Goal: Information Seeking & Learning: Learn about a topic

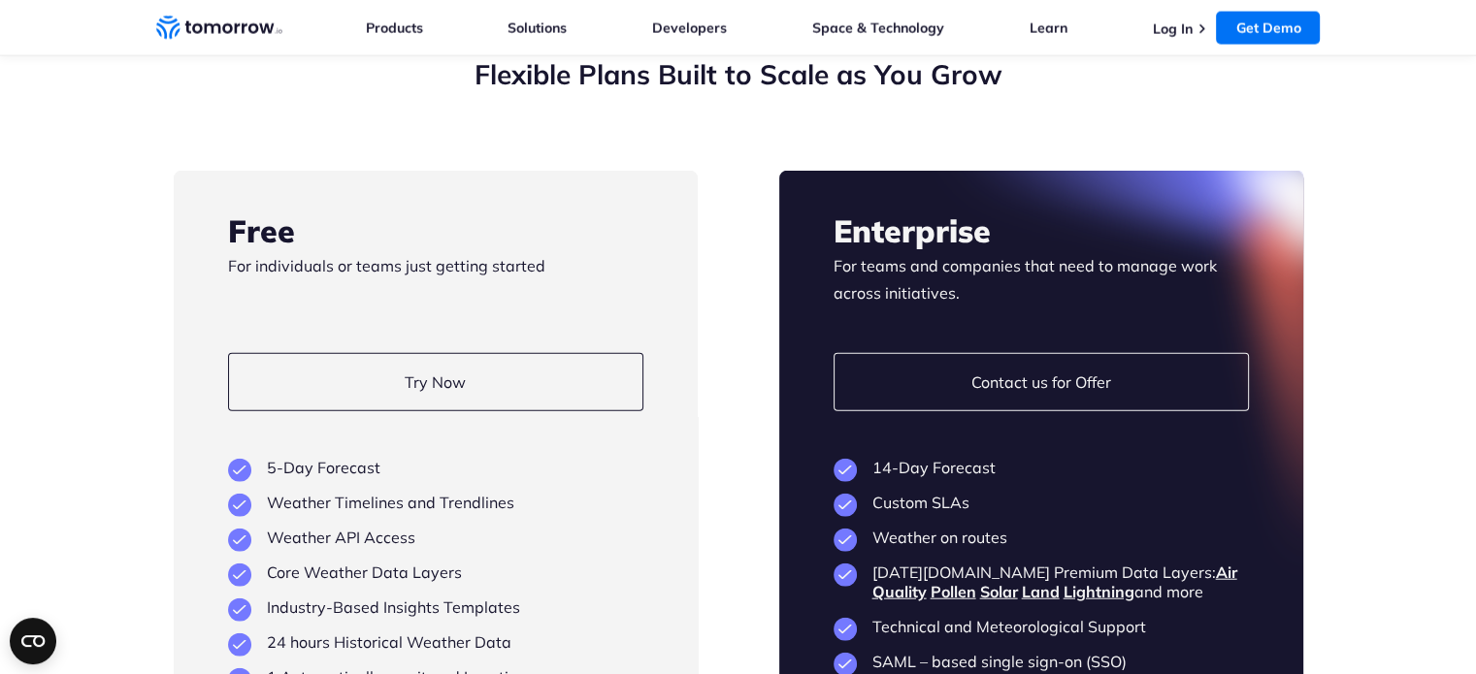
scroll to position [4500, 0]
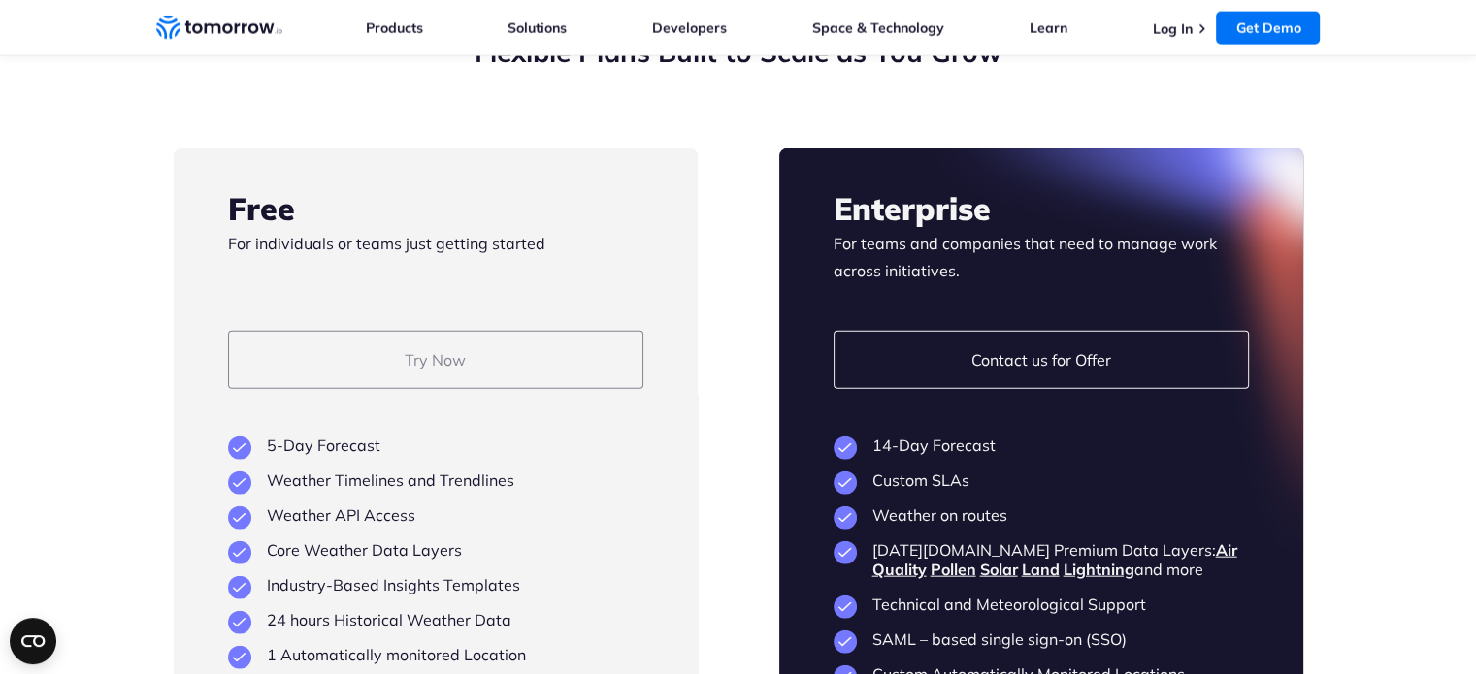
click at [365, 344] on link "Try Now" at bounding box center [435, 360] width 415 height 58
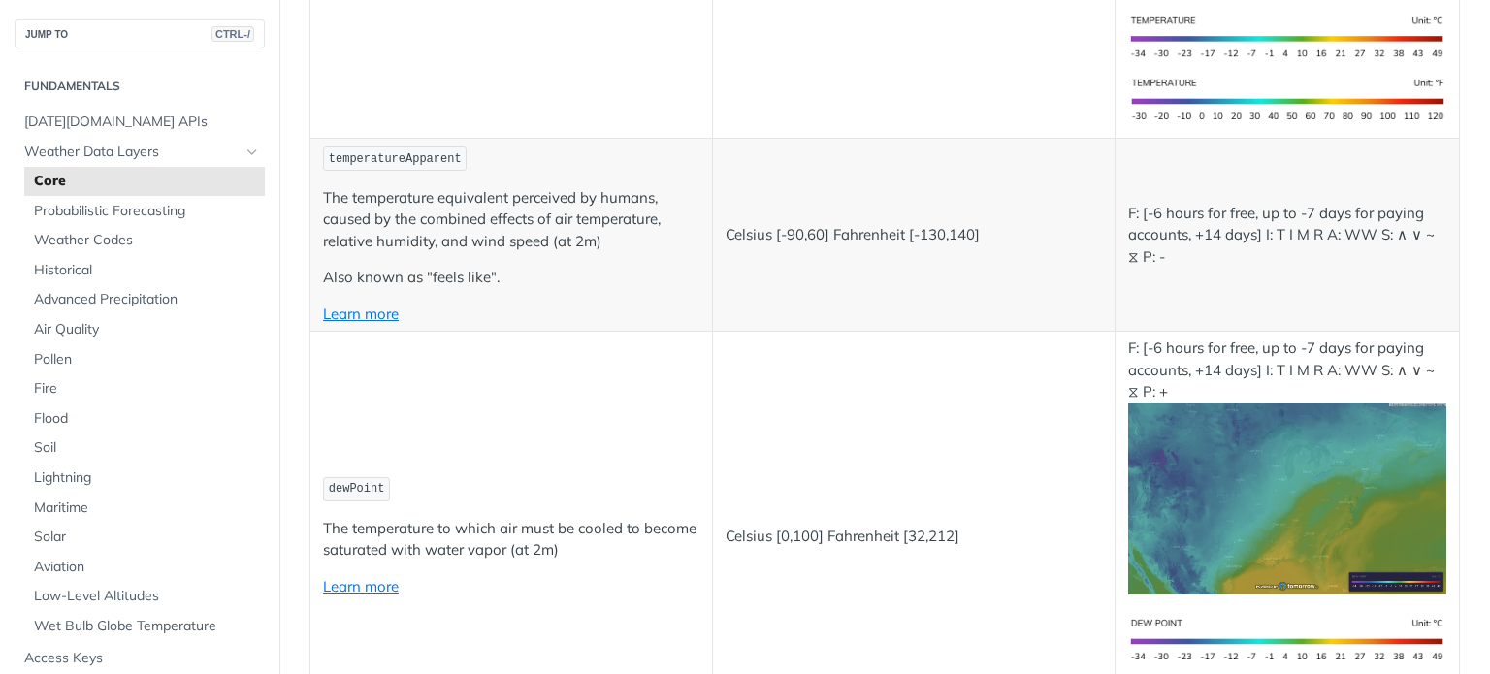
scroll to position [873, 0]
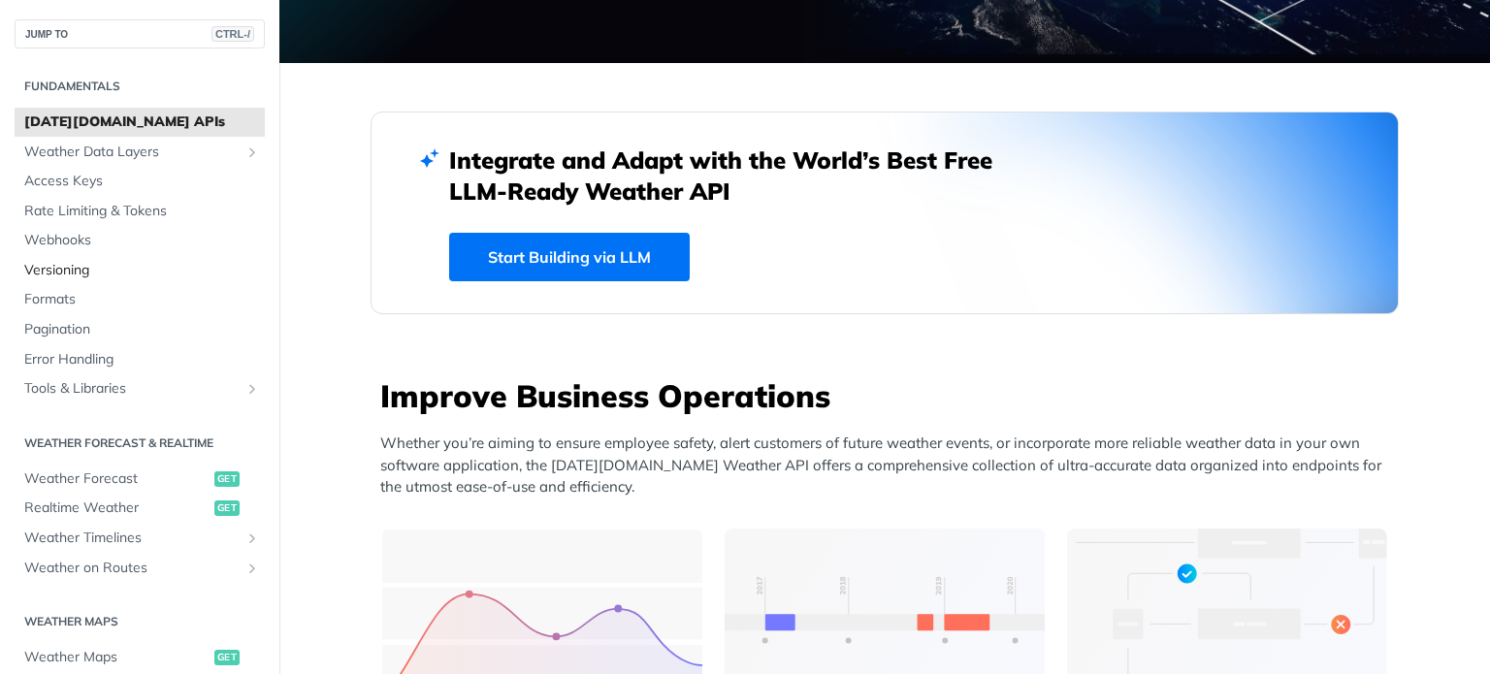
scroll to position [388, 0]
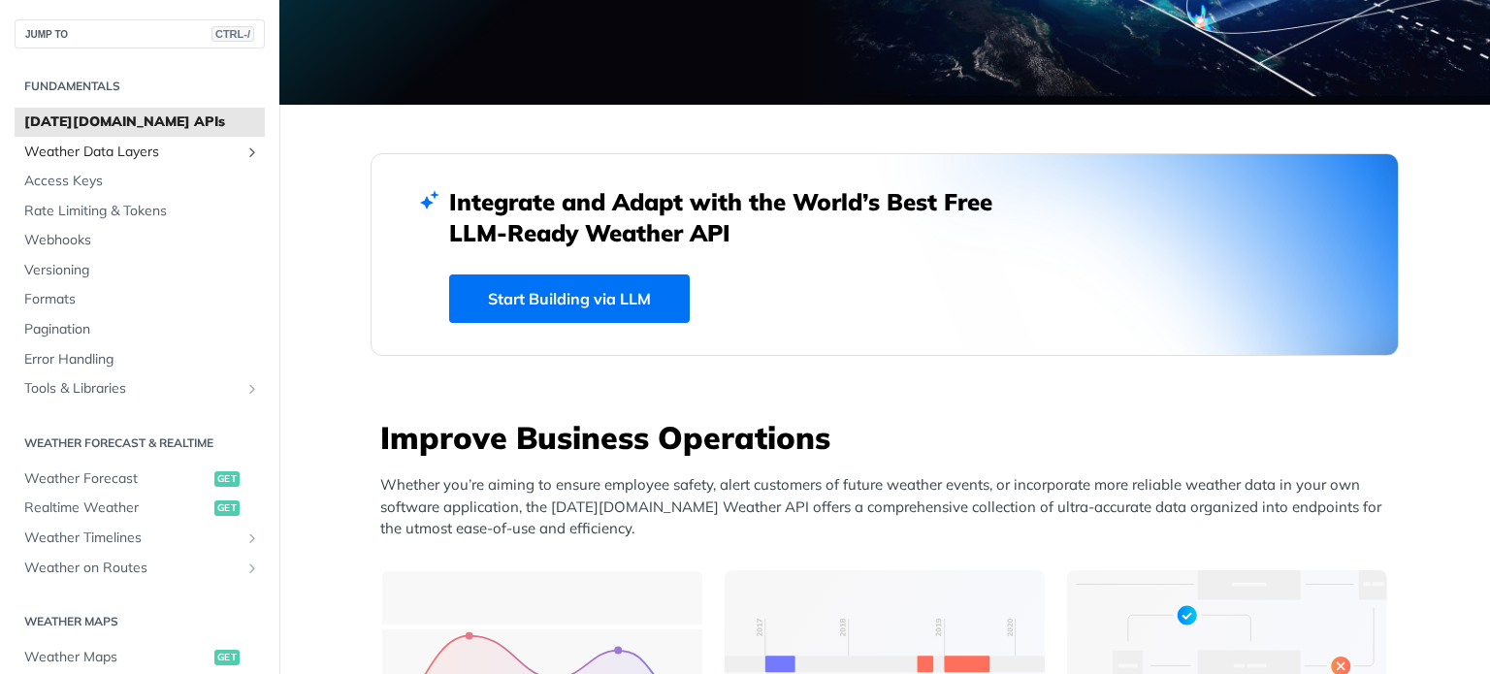
click at [80, 150] on span "Weather Data Layers" at bounding box center [131, 152] width 215 height 19
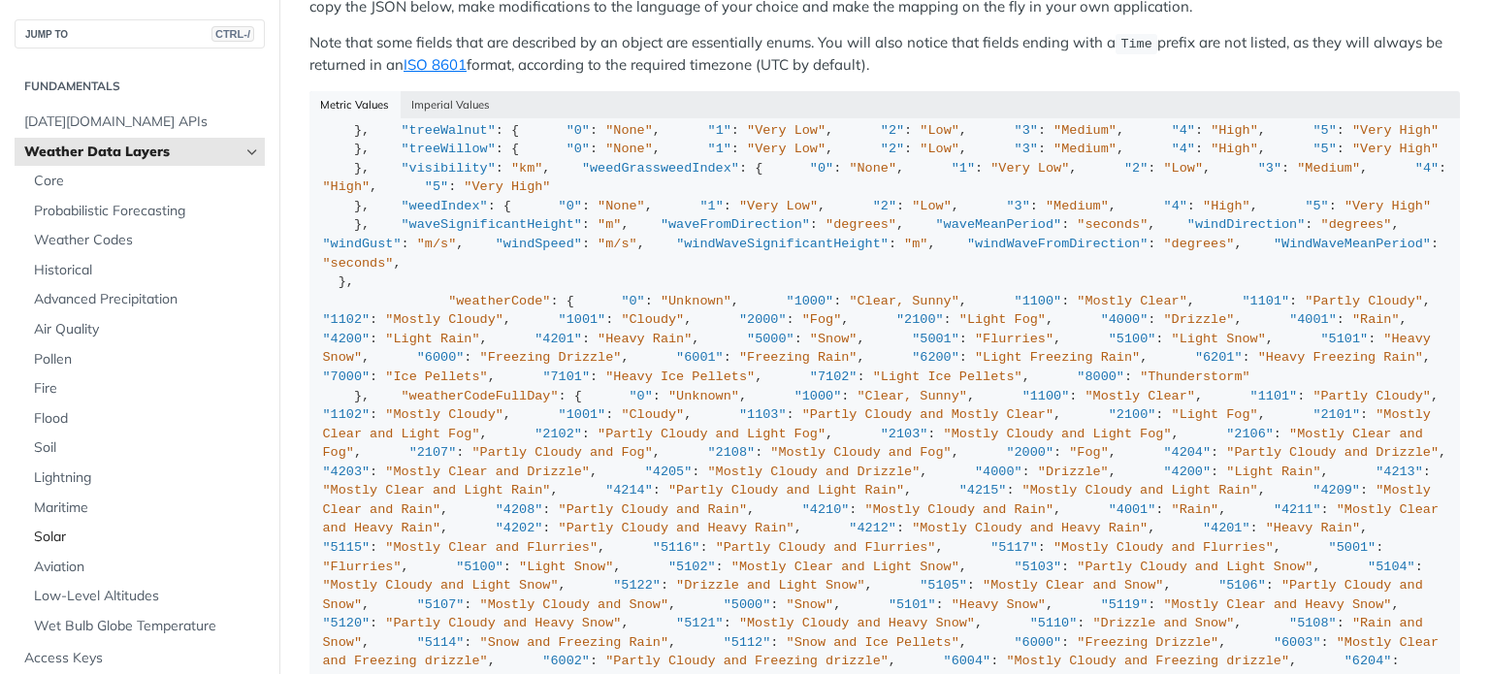
scroll to position [970, 0]
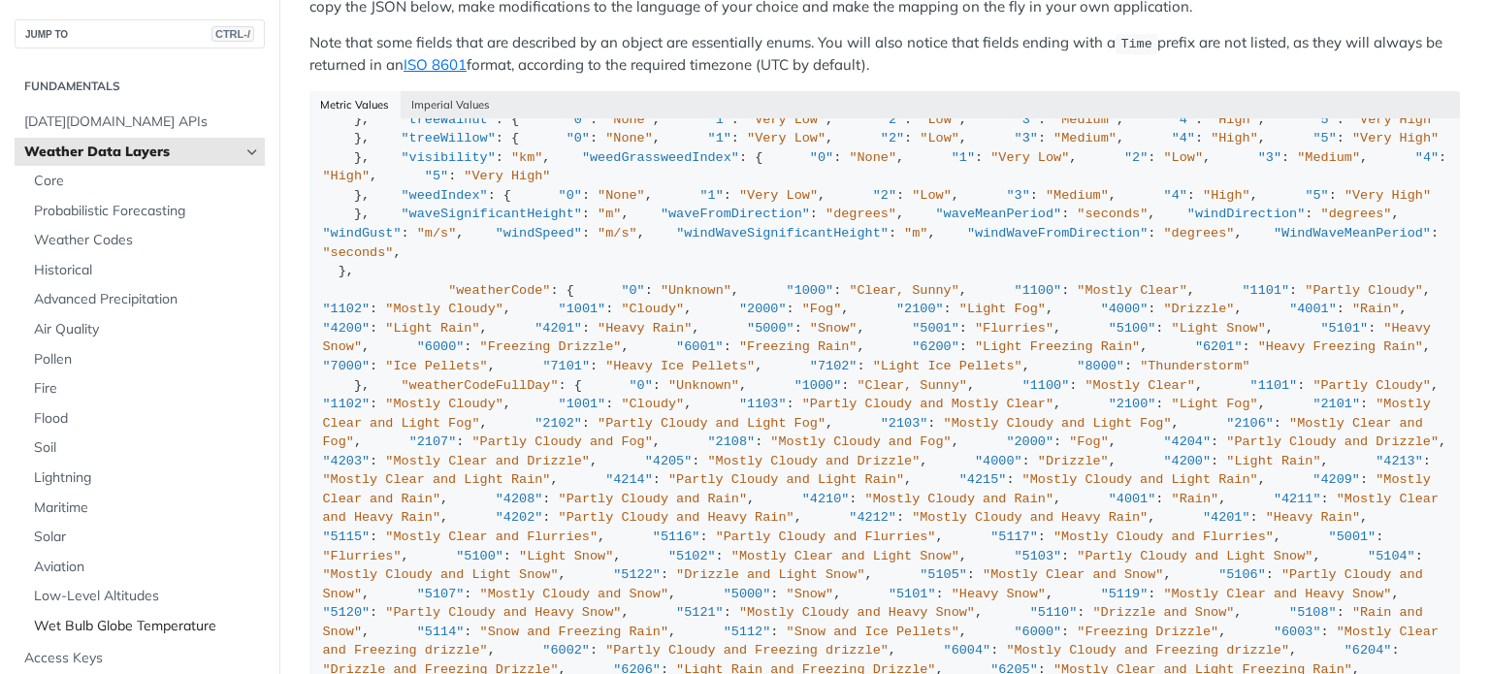
click at [98, 616] on link "Wet Bulb Globe Temperature" at bounding box center [144, 626] width 241 height 29
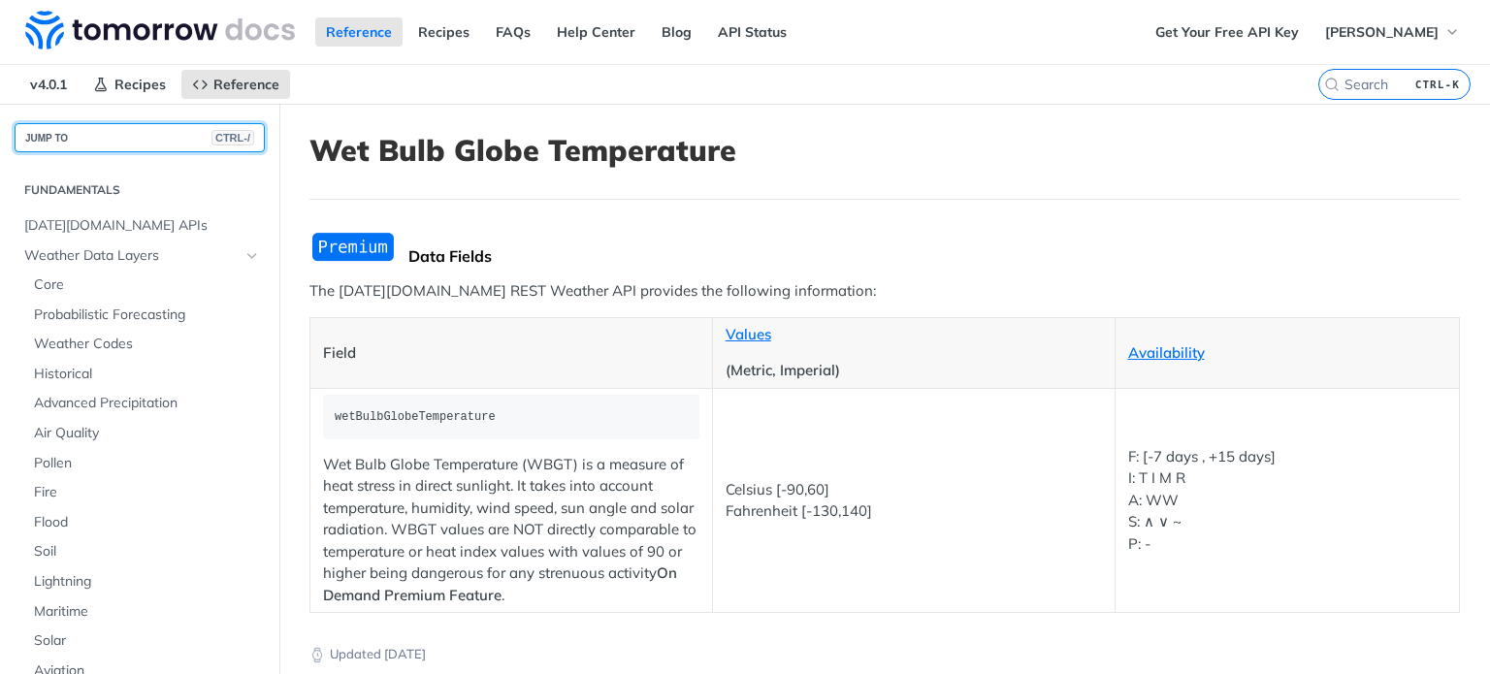
click at [67, 139] on button "JUMP TO CTRL-/" at bounding box center [140, 137] width 250 height 29
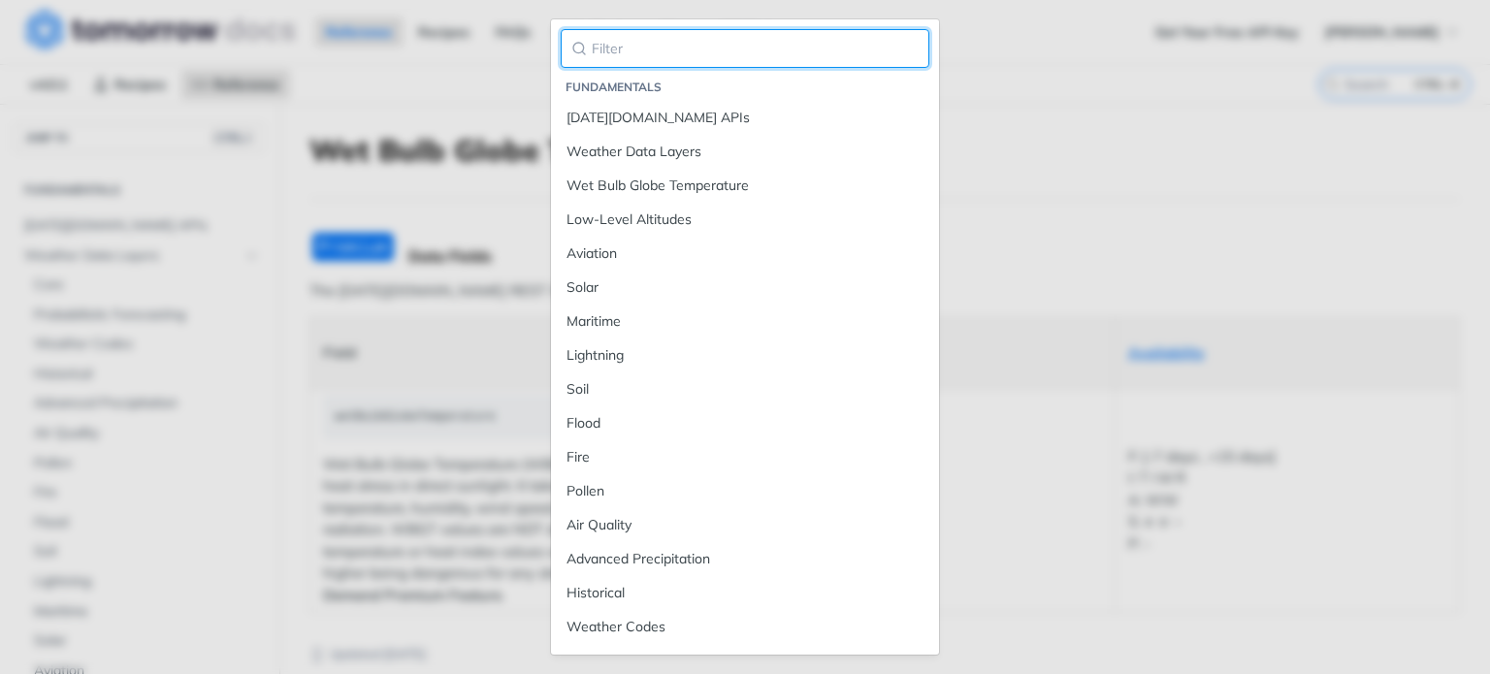
paste input "weather.temperature"
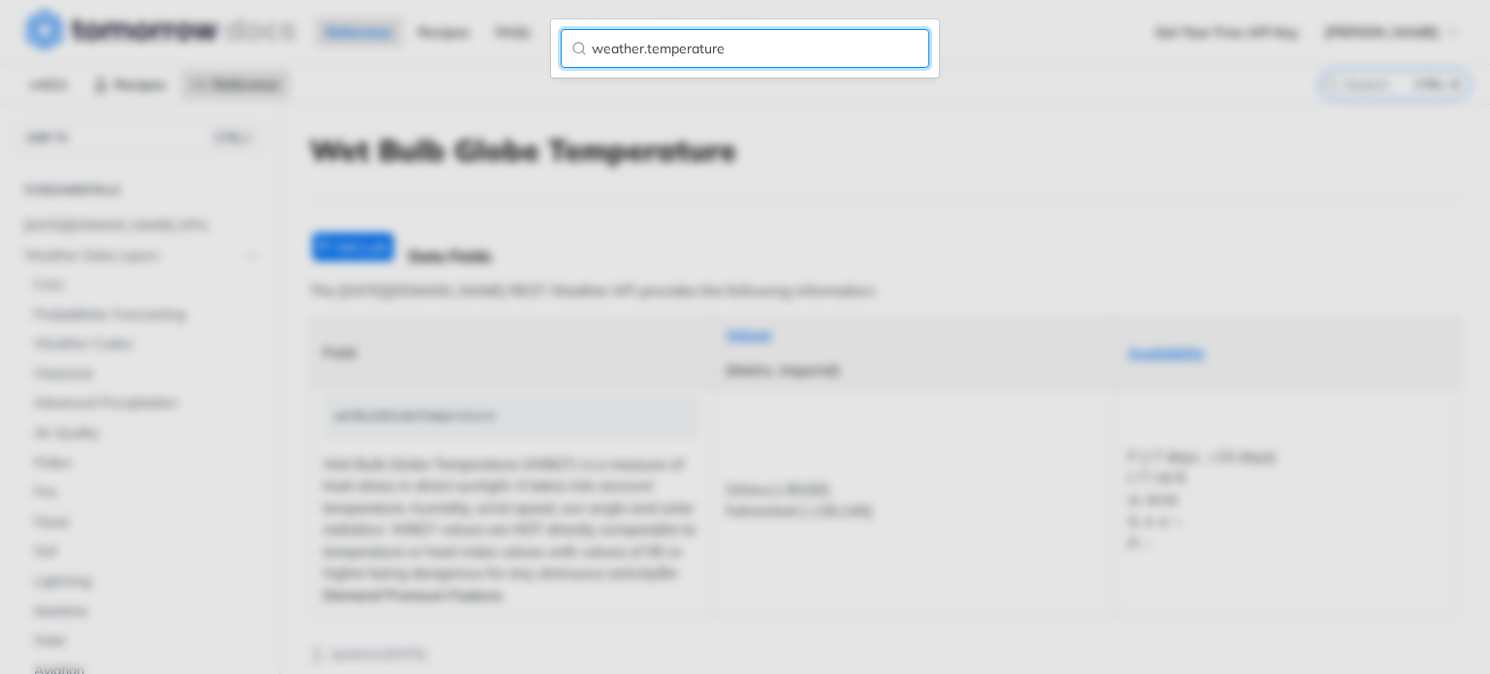
drag, startPoint x: 647, startPoint y: 48, endPoint x: 441, endPoint y: 57, distance: 205.9
click at [448, 58] on div "weather.temperature" at bounding box center [745, 337] width 1490 height 674
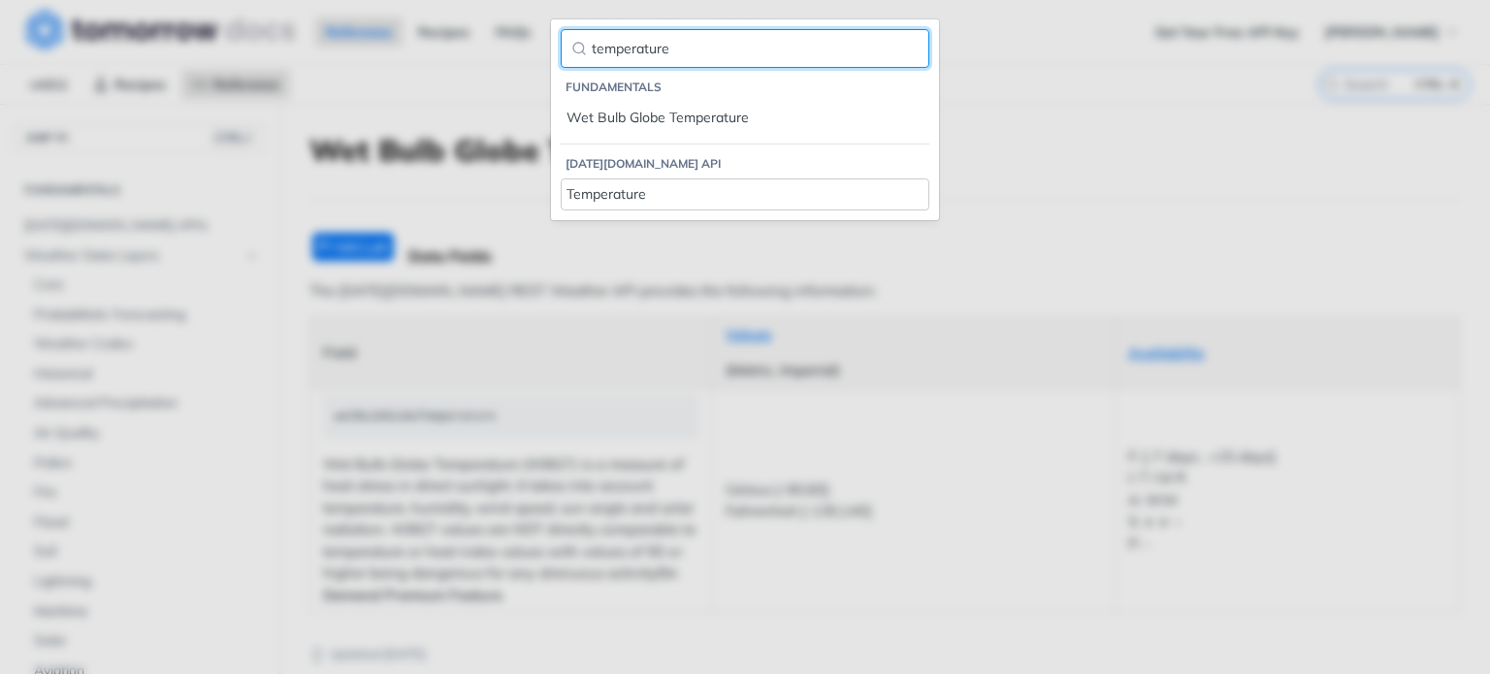
type input "temperature"
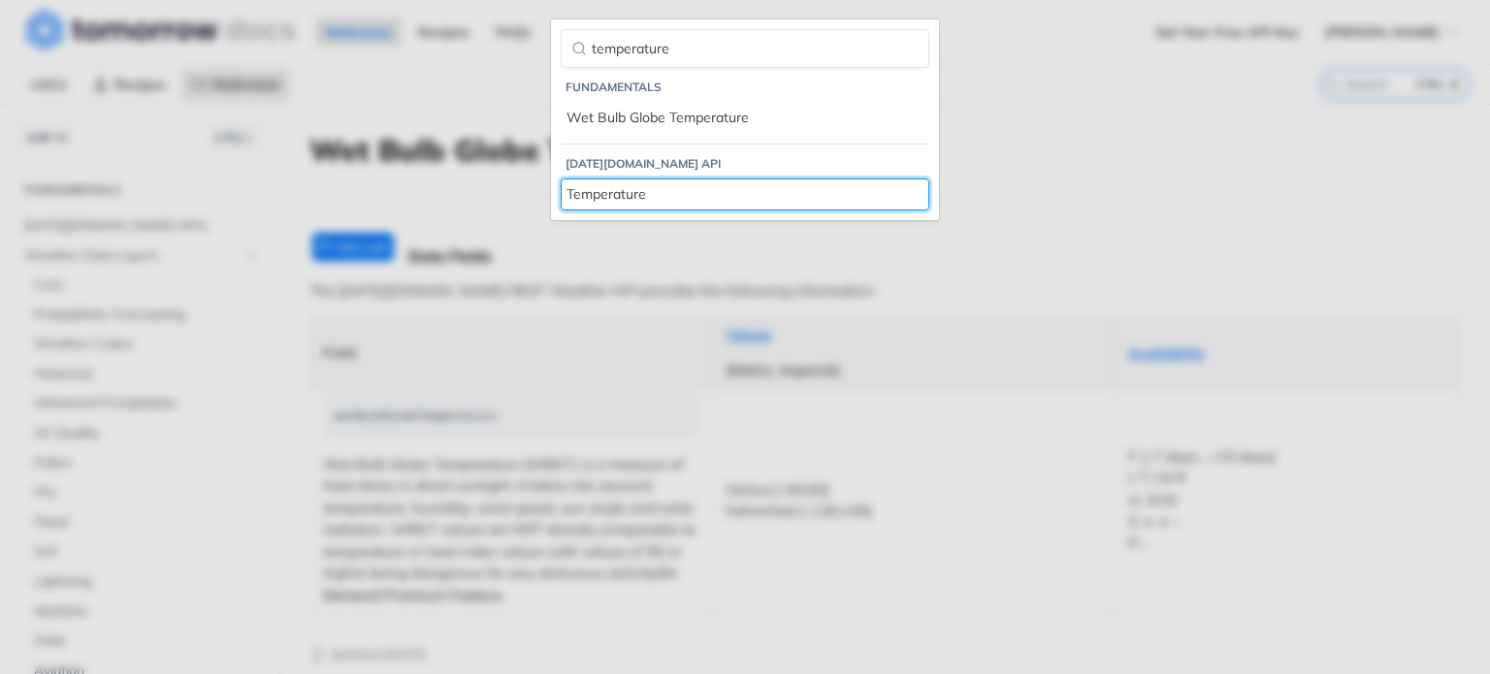
click at [673, 195] on div "Temperature" at bounding box center [745, 194] width 357 height 20
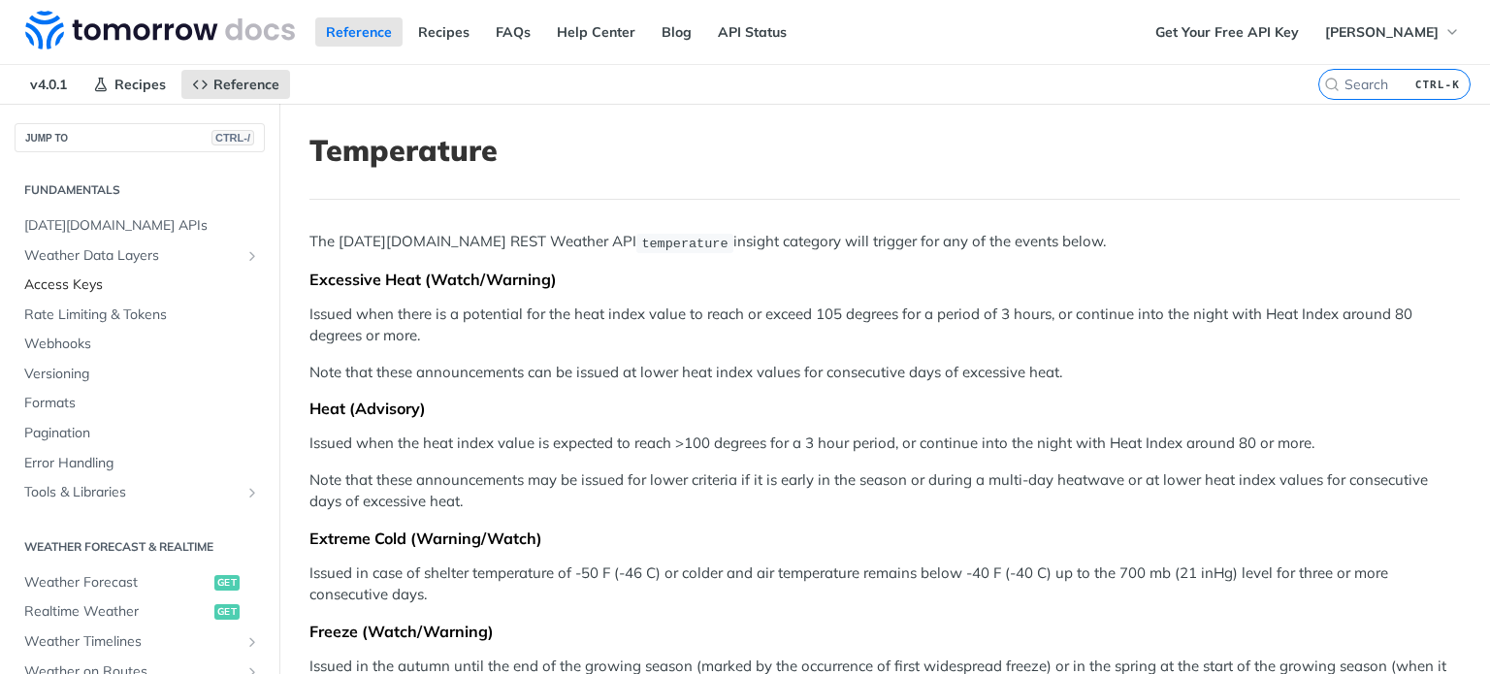
click at [90, 283] on span "Access Keys" at bounding box center [142, 285] width 236 height 19
